Goal: Transaction & Acquisition: Subscribe to service/newsletter

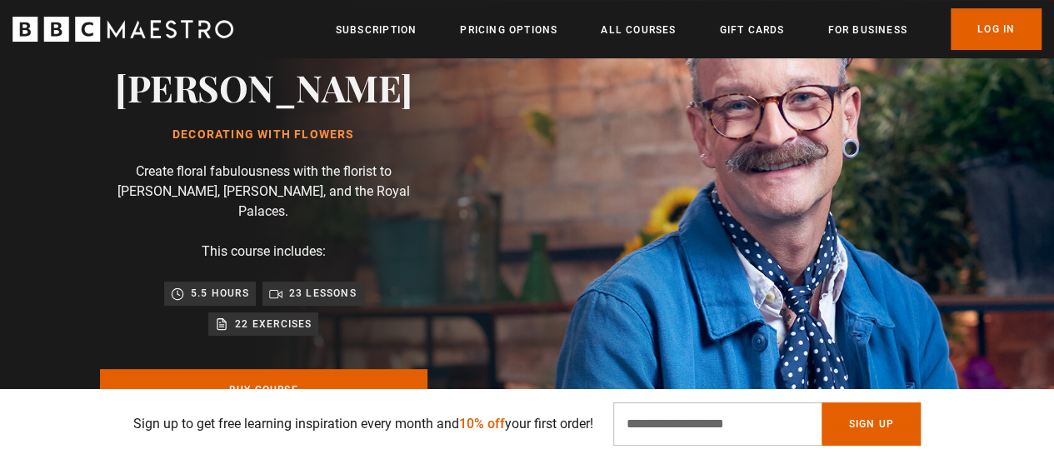
scroll to position [167, 0]
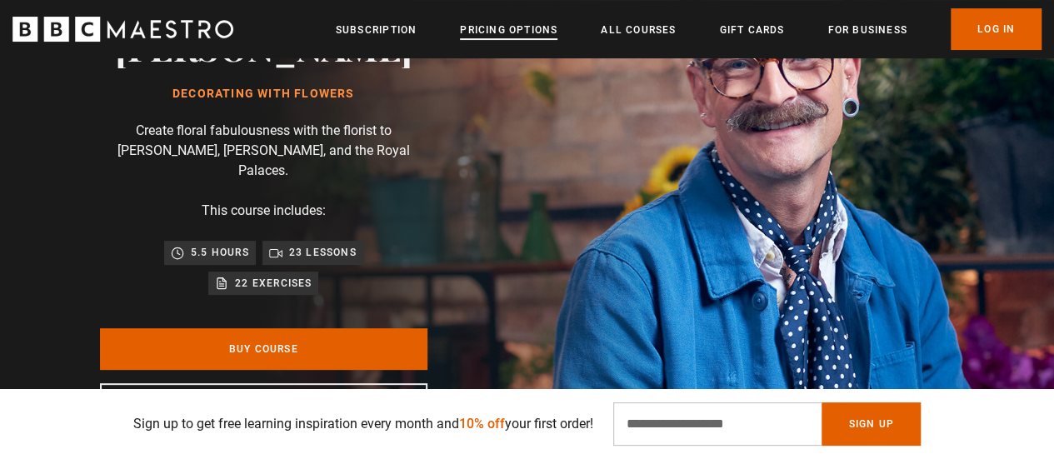
click at [518, 23] on link "Pricing Options" at bounding box center [509, 30] width 98 height 17
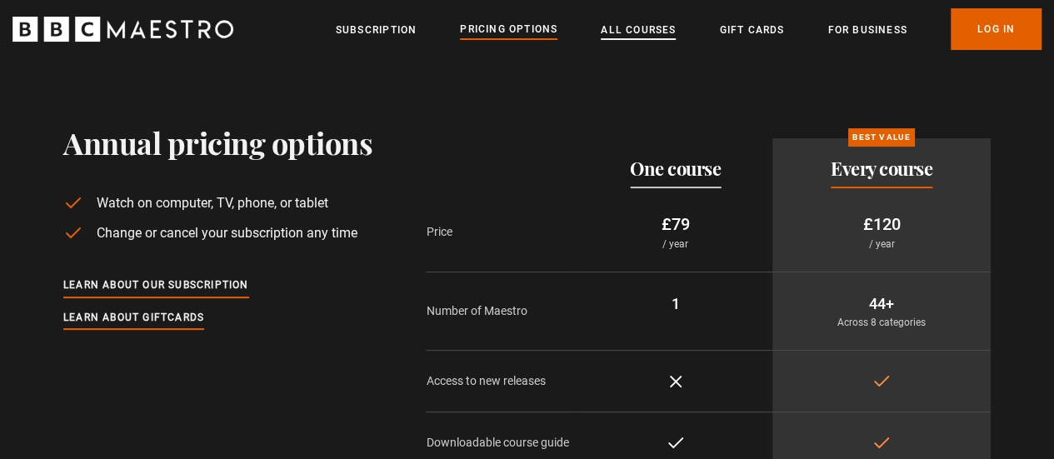
click at [633, 29] on link "All Courses" at bounding box center [638, 30] width 75 height 17
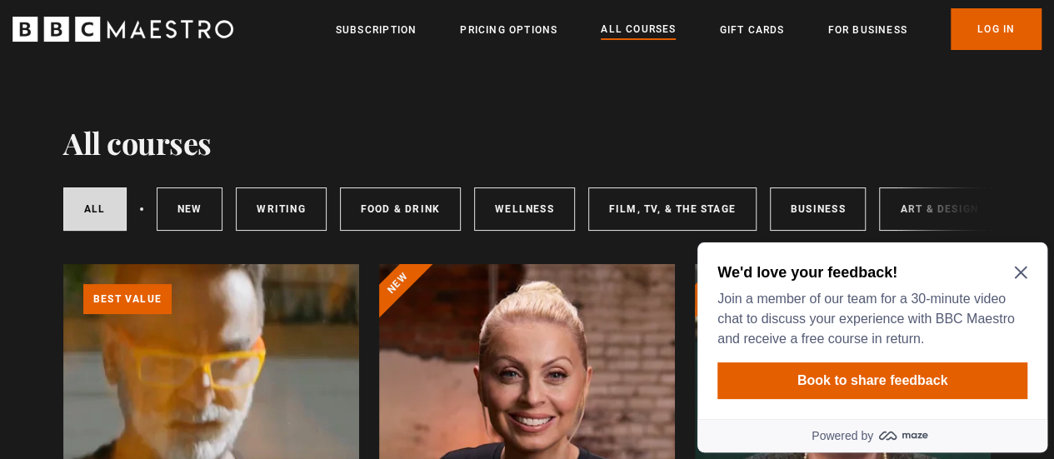
click at [1019, 275] on icon "Close Maze Prompt" at bounding box center [1020, 273] width 13 height 13
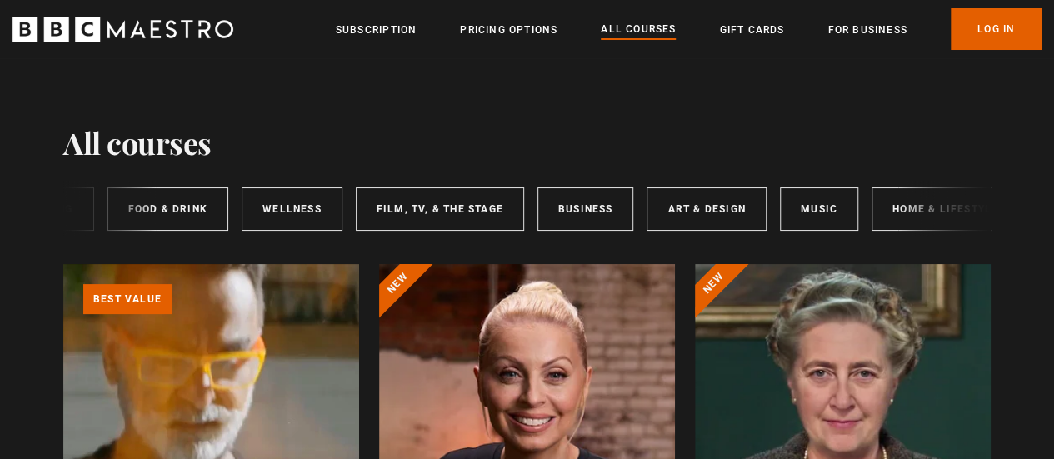
scroll to position [0, 263]
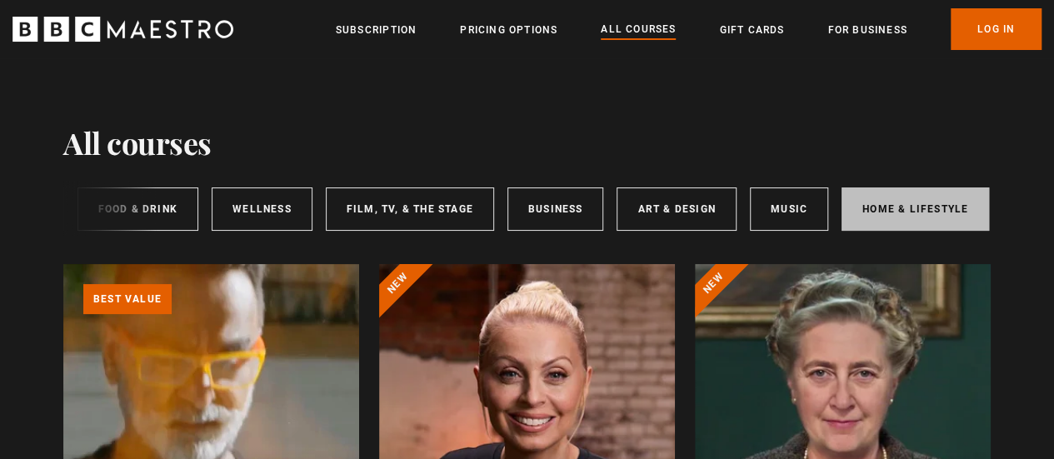
click at [913, 209] on link "Home & Lifestyle" at bounding box center [916, 209] width 148 height 43
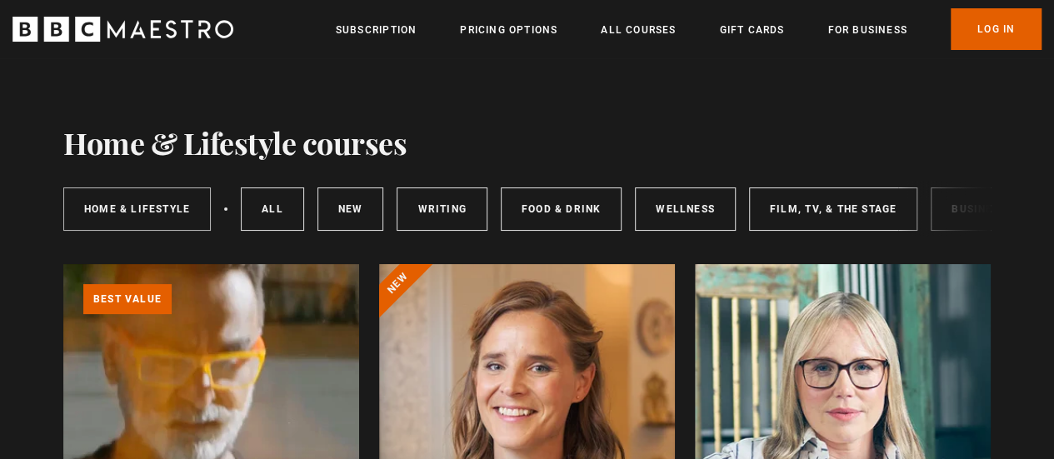
click at [160, 213] on link "Home & Lifestyle" at bounding box center [137, 209] width 148 height 43
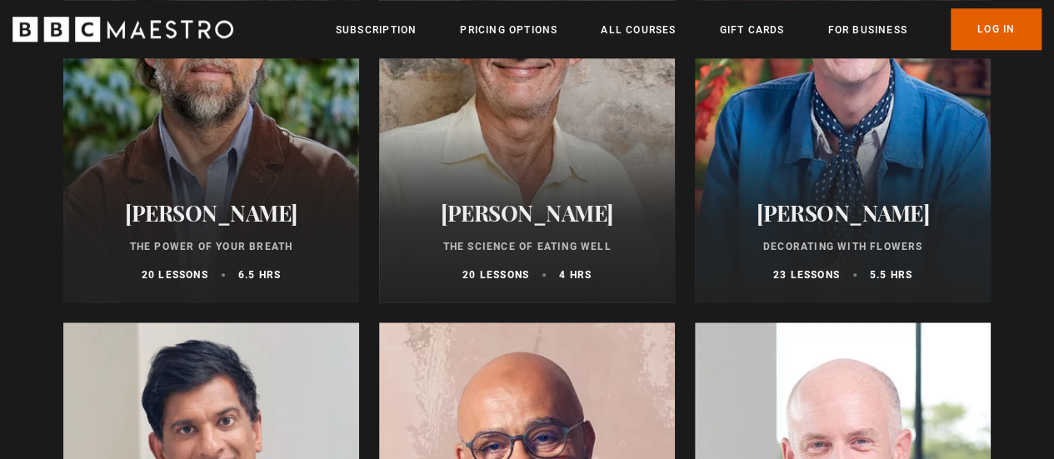
scroll to position [833, 0]
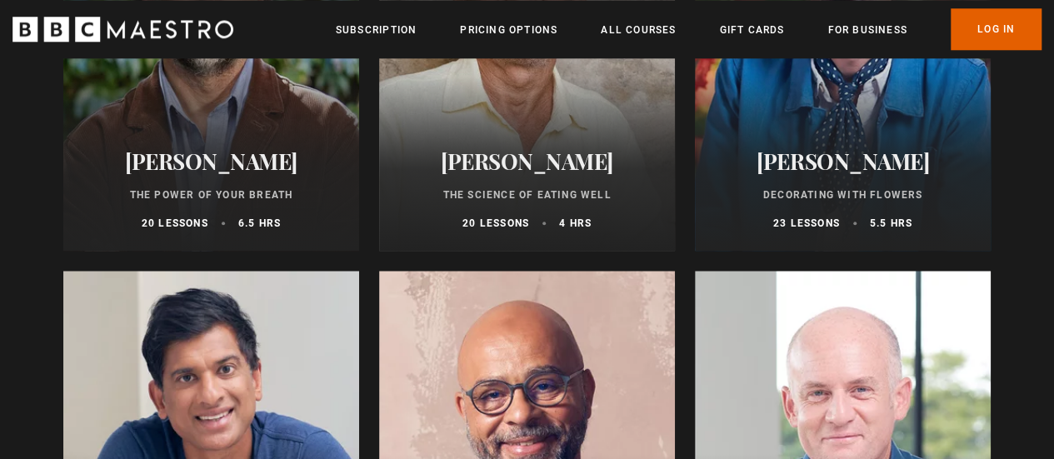
click at [843, 129] on div at bounding box center [843, 51] width 296 height 400
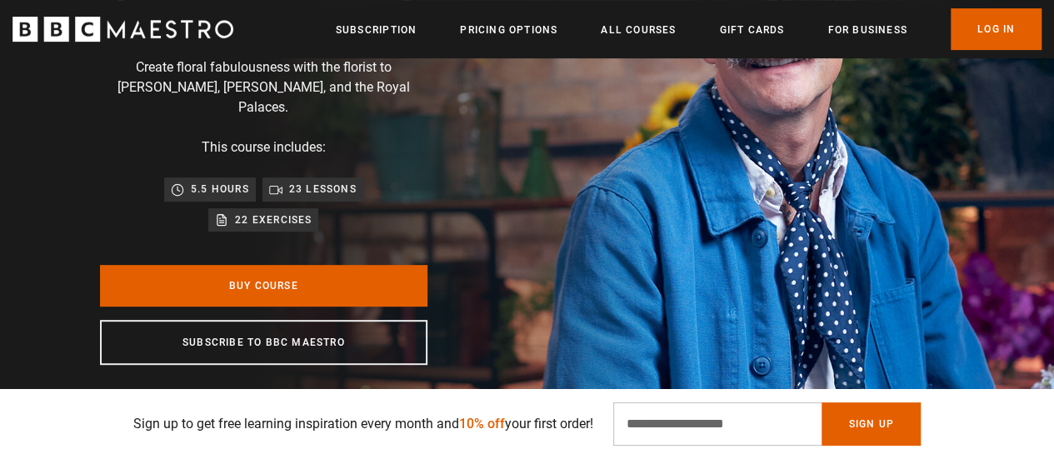
scroll to position [250, 0]
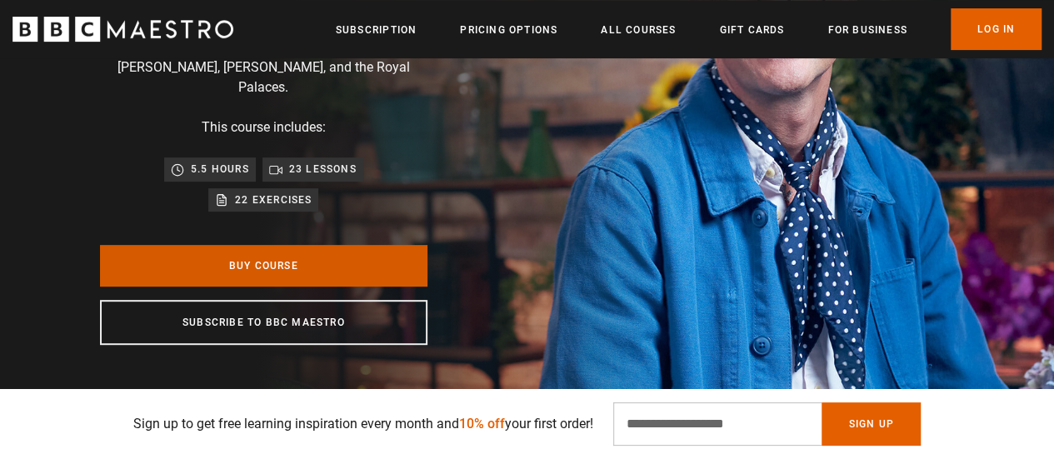
click at [237, 245] on link "Buy Course" at bounding box center [264, 266] width 328 height 42
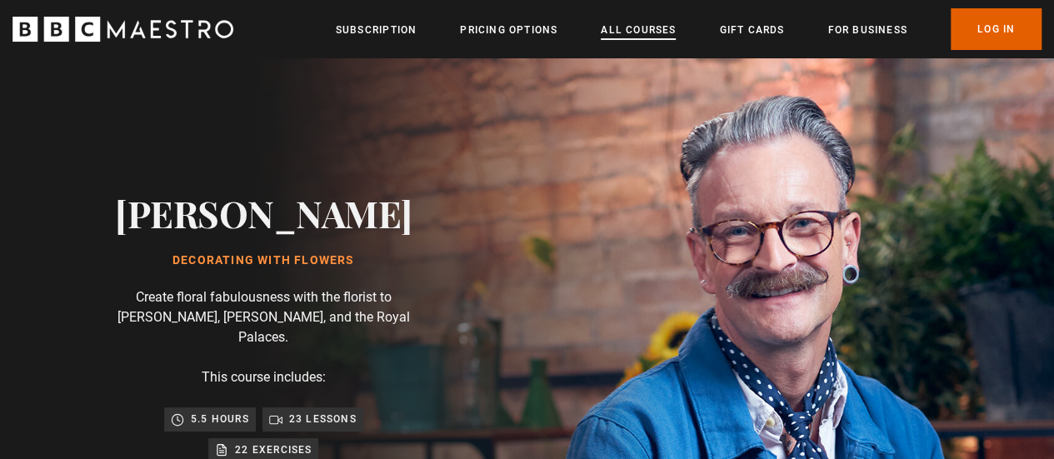
click at [642, 30] on link "All Courses" at bounding box center [638, 30] width 75 height 17
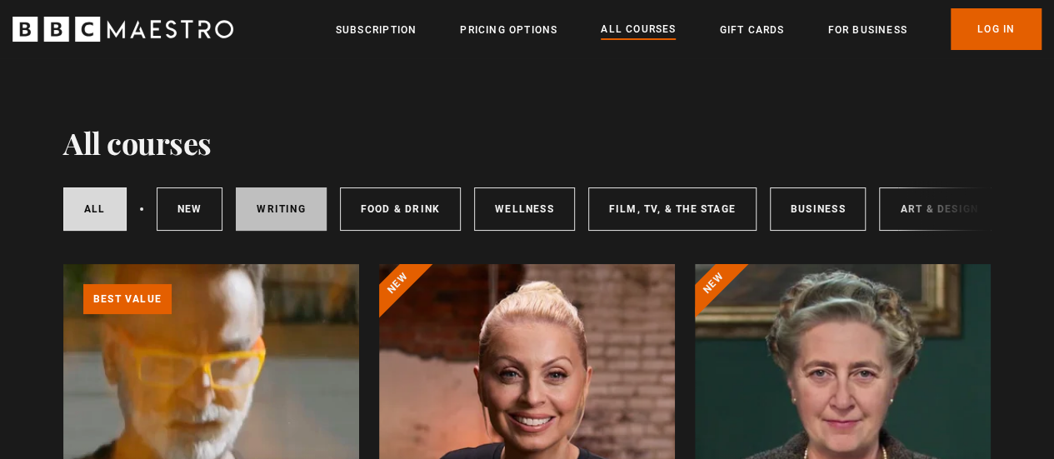
click at [260, 218] on link "Writing" at bounding box center [281, 209] width 90 height 43
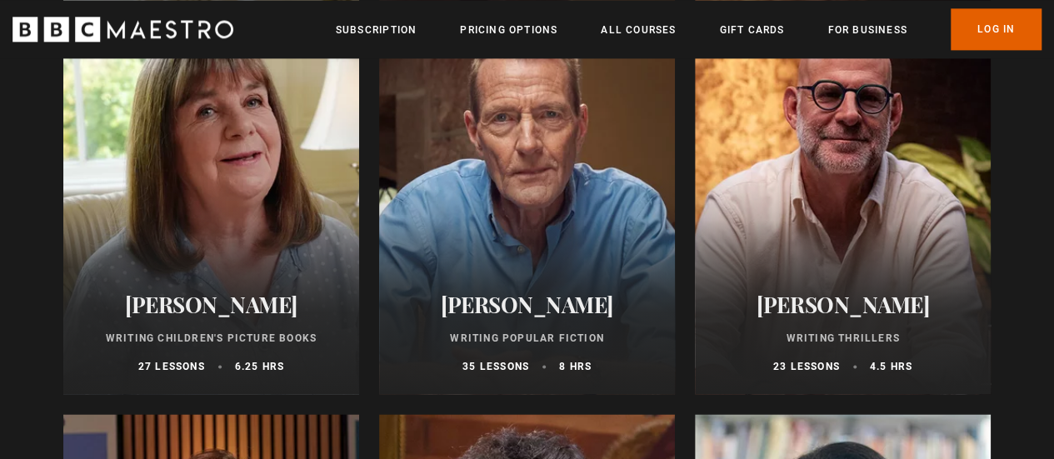
scroll to position [1167, 0]
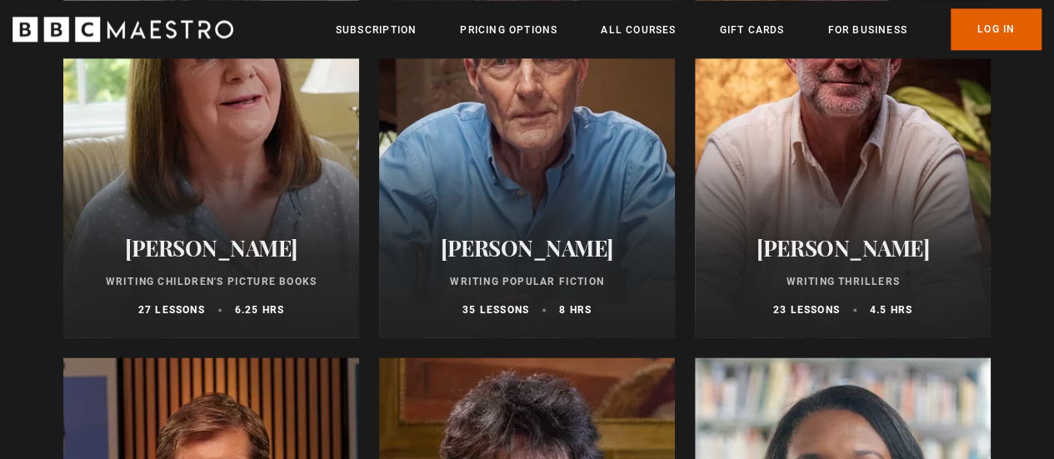
click at [765, 128] on div at bounding box center [843, 137] width 296 height 400
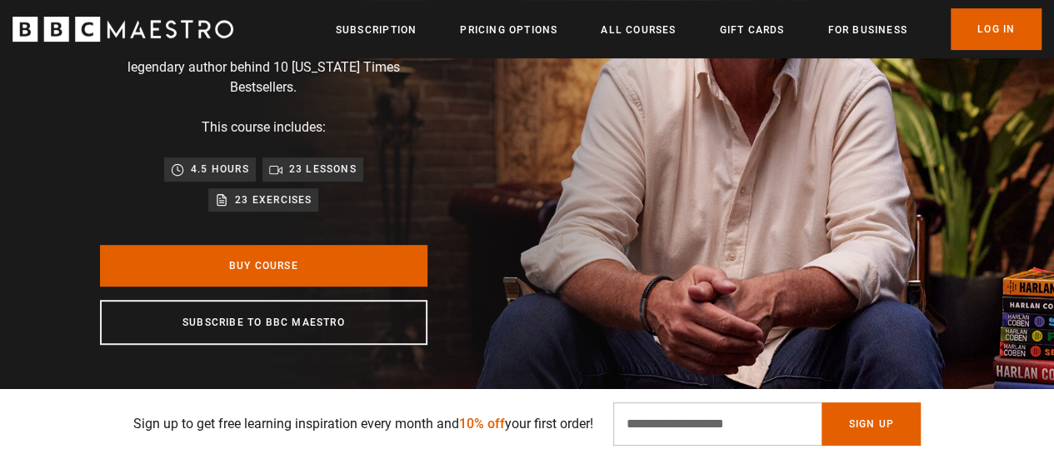
scroll to position [333, 0]
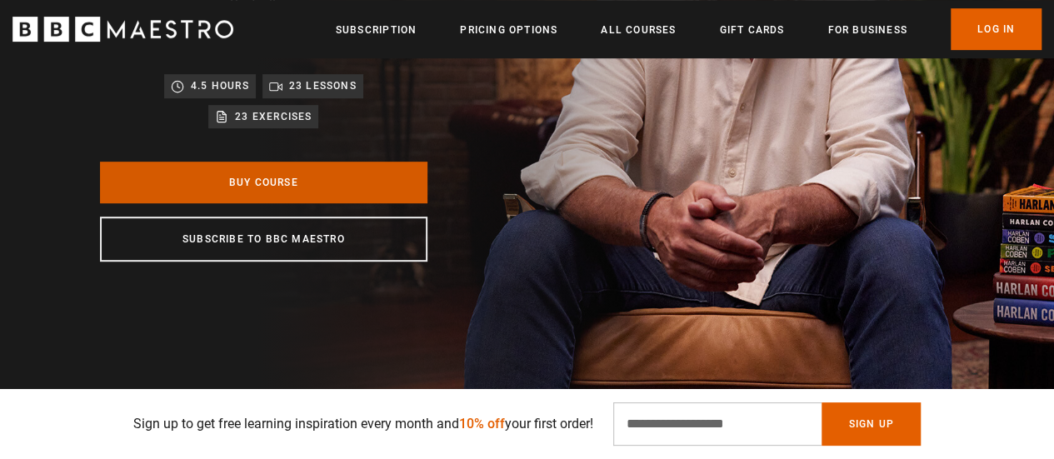
click at [298, 178] on link "Buy Course" at bounding box center [264, 183] width 328 height 42
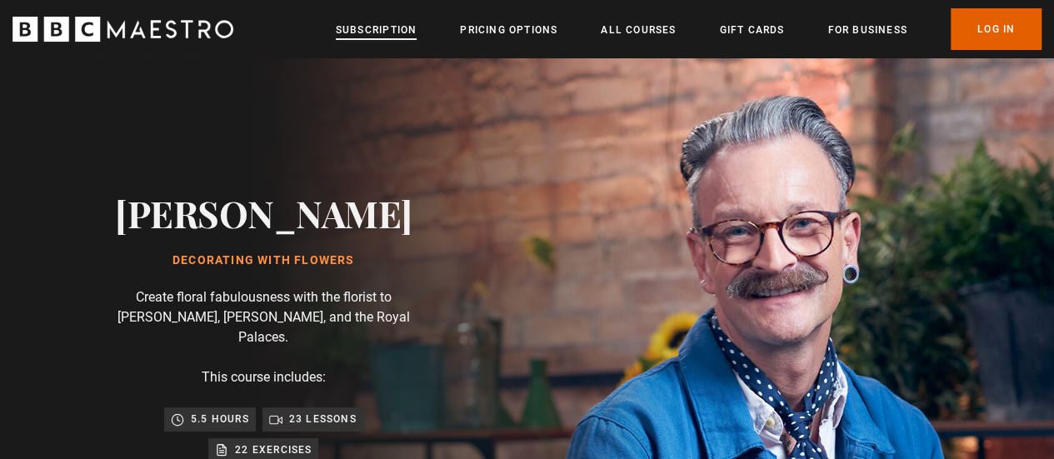
click at [383, 33] on link "Subscription" at bounding box center [376, 30] width 81 height 17
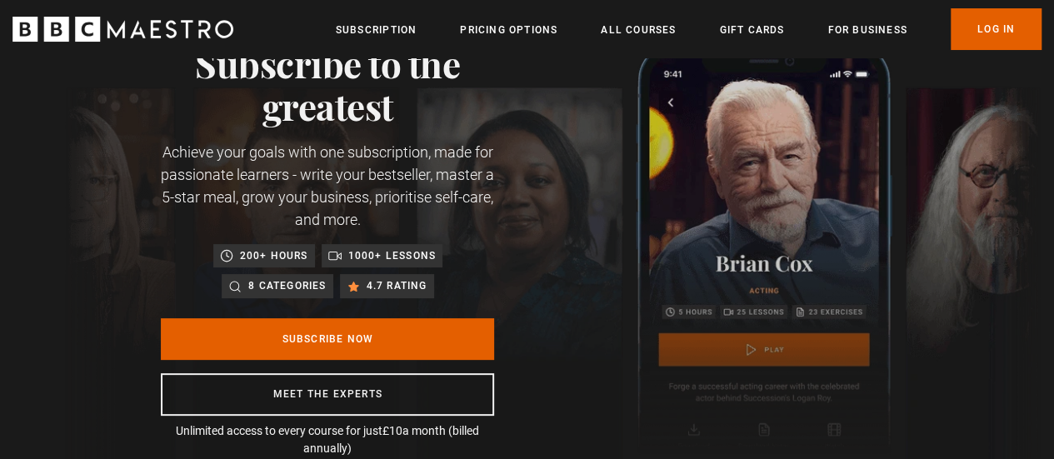
scroll to position [167, 0]
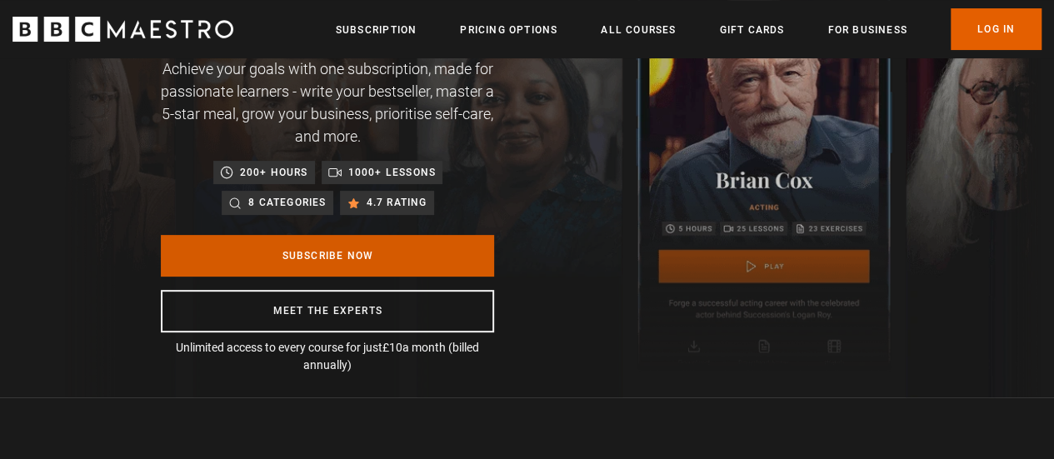
click at [340, 256] on link "Subscribe Now" at bounding box center [327, 256] width 333 height 42
